Goal: Information Seeking & Learning: Learn about a topic

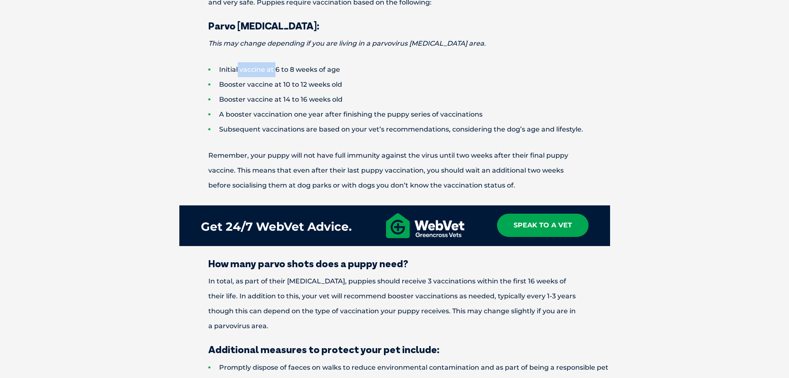
drag, startPoint x: 237, startPoint y: 71, endPoint x: 275, endPoint y: 66, distance: 38.0
click at [275, 66] on li "Initial vaccine at 6 to 8 weeks of age" at bounding box center [409, 69] width 402 height 15
click at [249, 91] on li "Booster vaccine at 10 to 12 weeks old" at bounding box center [409, 84] width 402 height 15
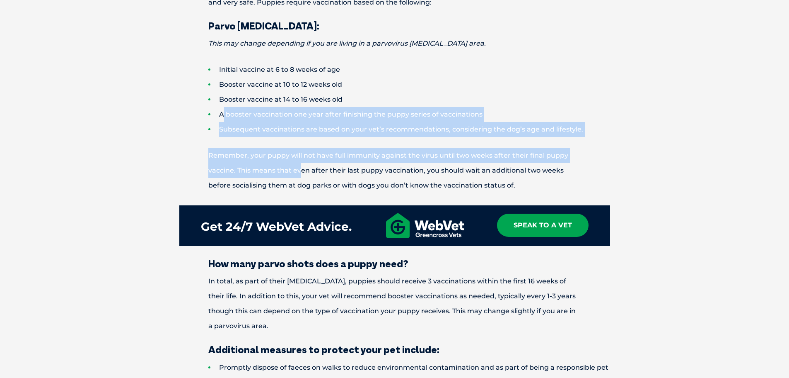
drag, startPoint x: 225, startPoint y: 111, endPoint x: 300, endPoint y: 164, distance: 91.6
click at [300, 164] on p "Remember, your puppy will not have full immunity against the virus until two we…" at bounding box center [394, 170] width 431 height 45
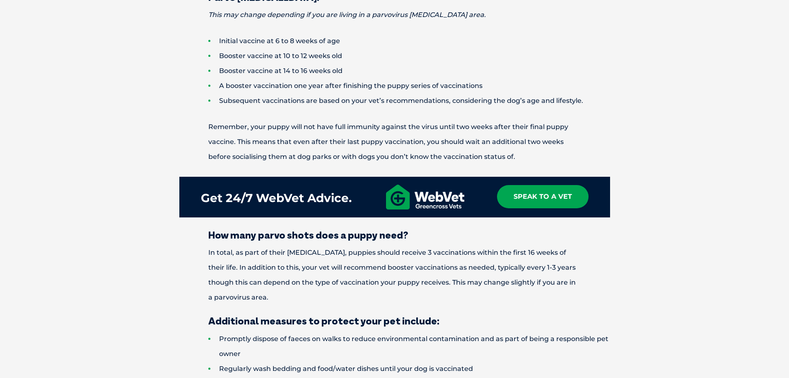
scroll to position [1119, 0]
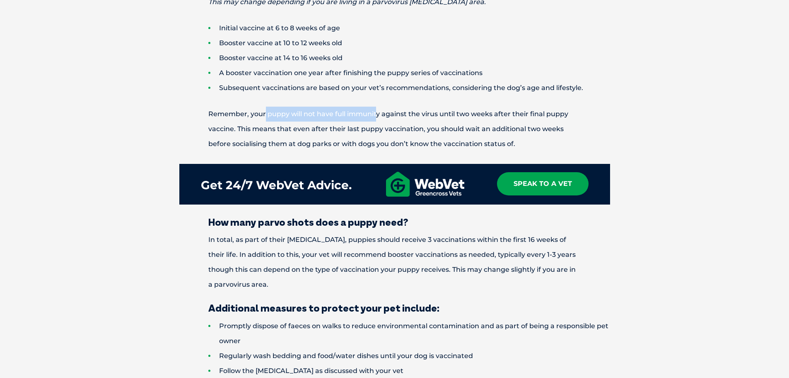
drag, startPoint x: 265, startPoint y: 114, endPoint x: 378, endPoint y: 115, distance: 112.3
click at [378, 115] on p "Remember, your puppy will not have full immunity against the virus until two we…" at bounding box center [394, 129] width 431 height 45
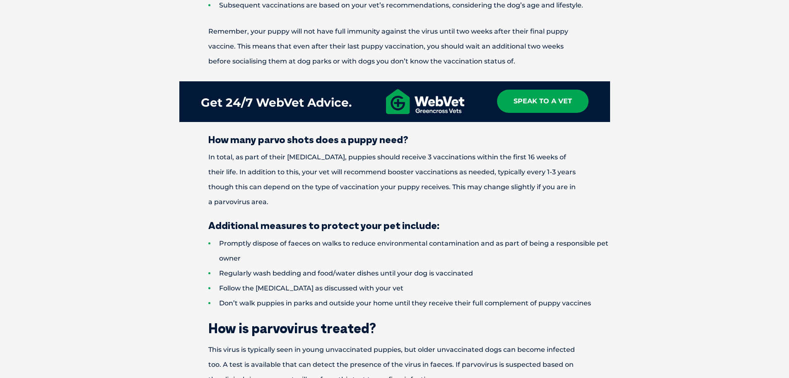
scroll to position [1202, 0]
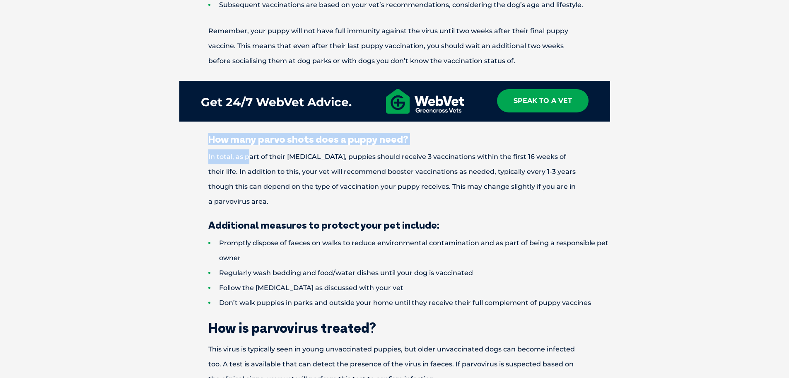
drag, startPoint x: 208, startPoint y: 142, endPoint x: 247, endPoint y: 161, distance: 43.7
click at [247, 161] on div "Parvovirus in dogs, also known as parvo or canine parvovirus, is a highly conta…" at bounding box center [395, 265] width 448 height 2302
click at [291, 160] on p "In total, as part of their [MEDICAL_DATA], puppies should receive 3 vaccination…" at bounding box center [394, 179] width 431 height 60
click at [288, 160] on p "In total, as part of their [MEDICAL_DATA], puppies should receive 3 vaccination…" at bounding box center [394, 179] width 431 height 60
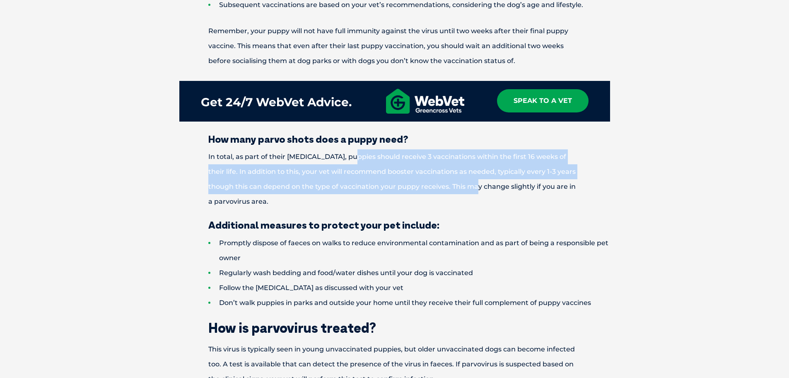
drag, startPoint x: 351, startPoint y: 154, endPoint x: 455, endPoint y: 186, distance: 109.2
click at [455, 186] on p "In total, as part of their [MEDICAL_DATA], puppies should receive 3 vaccination…" at bounding box center [394, 179] width 431 height 60
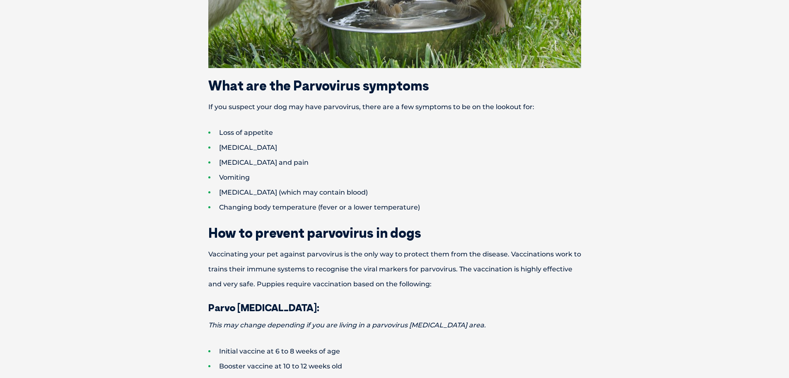
scroll to position [787, 0]
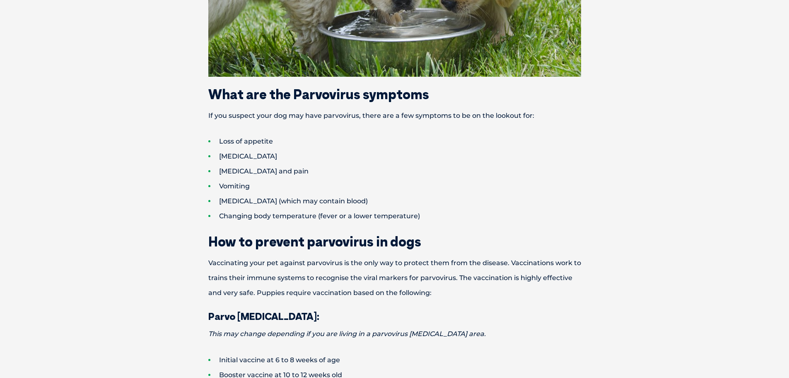
click at [240, 157] on li "[MEDICAL_DATA]" at bounding box center [409, 156] width 402 height 15
click at [257, 165] on li "[MEDICAL_DATA] and pain" at bounding box center [409, 171] width 402 height 15
click at [249, 178] on li "[MEDICAL_DATA] and pain" at bounding box center [409, 171] width 402 height 15
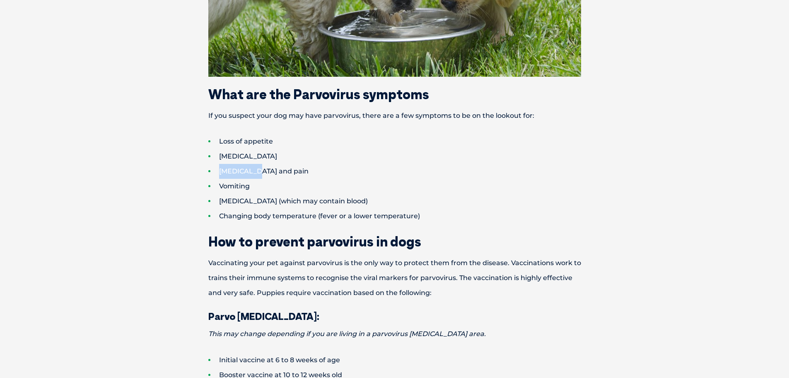
click at [249, 178] on li "[MEDICAL_DATA] and pain" at bounding box center [409, 171] width 402 height 15
click at [257, 197] on li "[MEDICAL_DATA] (which may contain blood)" at bounding box center [409, 201] width 402 height 15
click at [255, 212] on li "Changing body temperature (fever or a lower temperature)" at bounding box center [409, 215] width 402 height 15
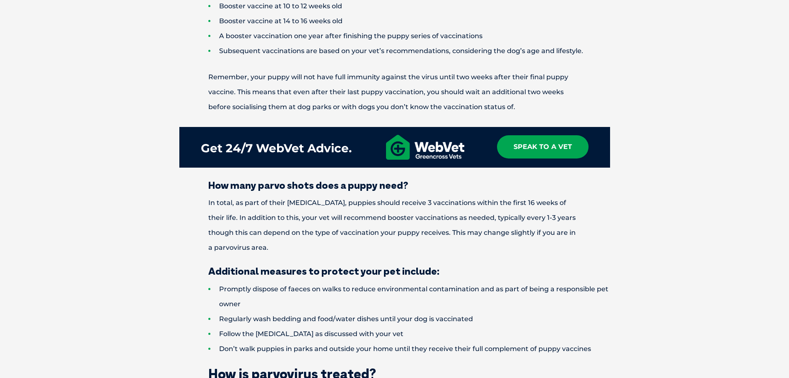
scroll to position [1160, 0]
